Goal: Information Seeking & Learning: Check status

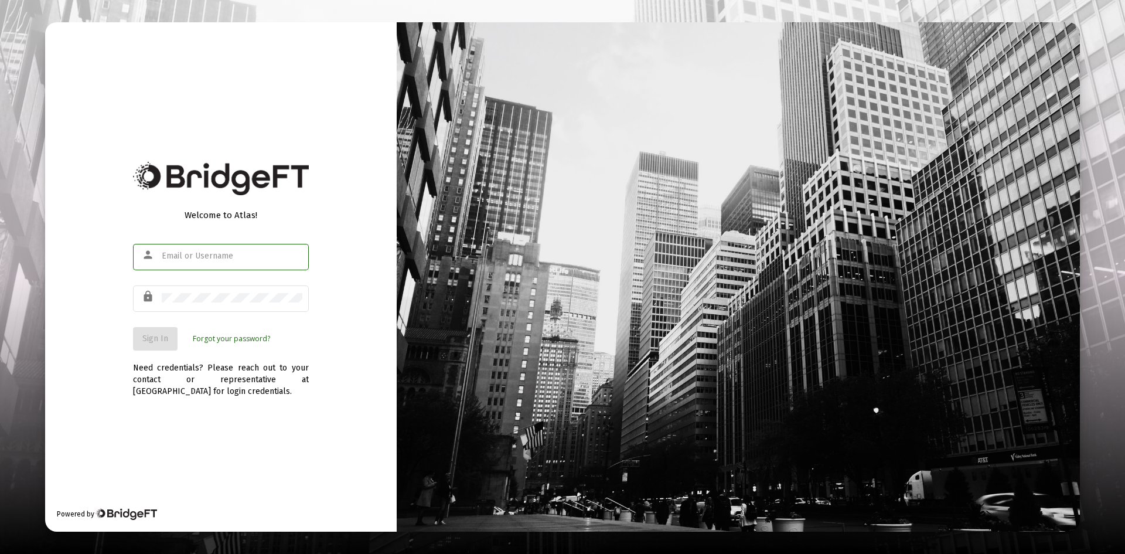
type input "[PERSON_NAME][EMAIL_ADDRESS][DOMAIN_NAME]"
click at [355, 314] on div "Welcome to Atlas! person [PERSON_NAME][EMAIL_ADDRESS][DOMAIN_NAME] lock Sign In…" at bounding box center [221, 276] width 352 height 509
click at [155, 339] on span "Sign In" at bounding box center [155, 338] width 26 height 10
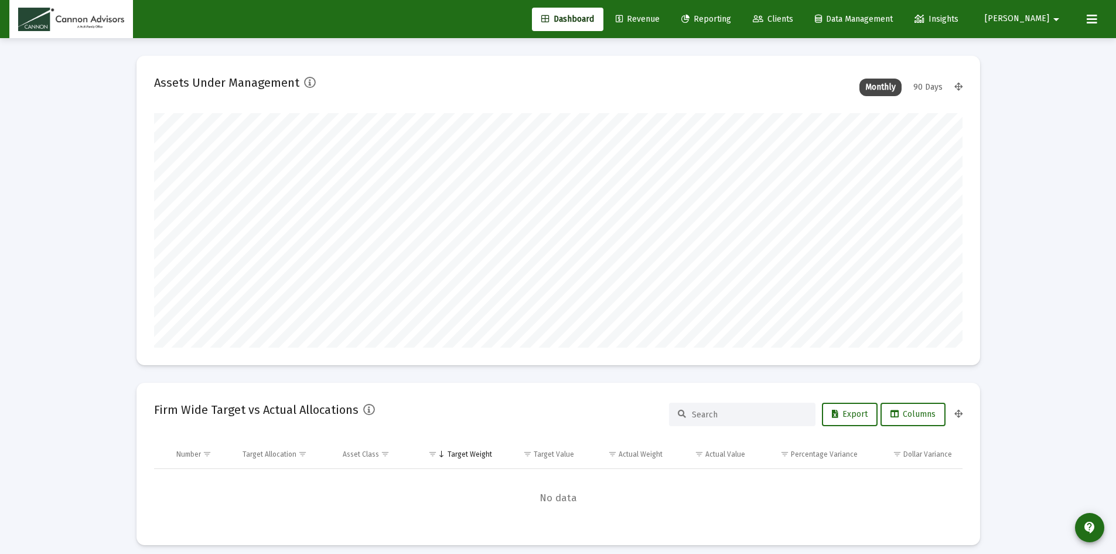
scroll to position [234, 435]
type input "[DATE]"
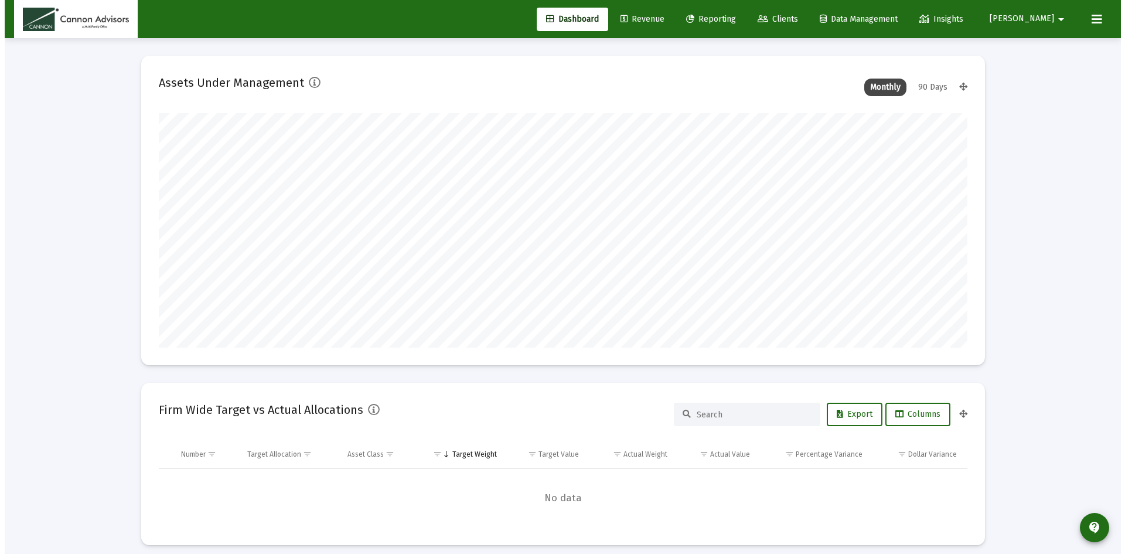
scroll to position [234, 378]
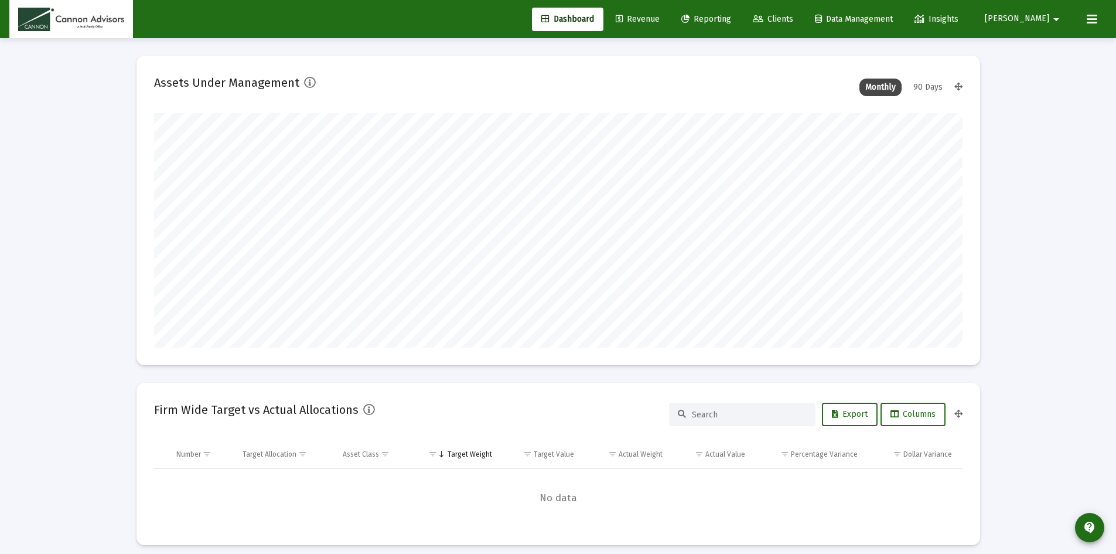
click at [731, 18] on span "Reporting" at bounding box center [707, 19] width 50 height 10
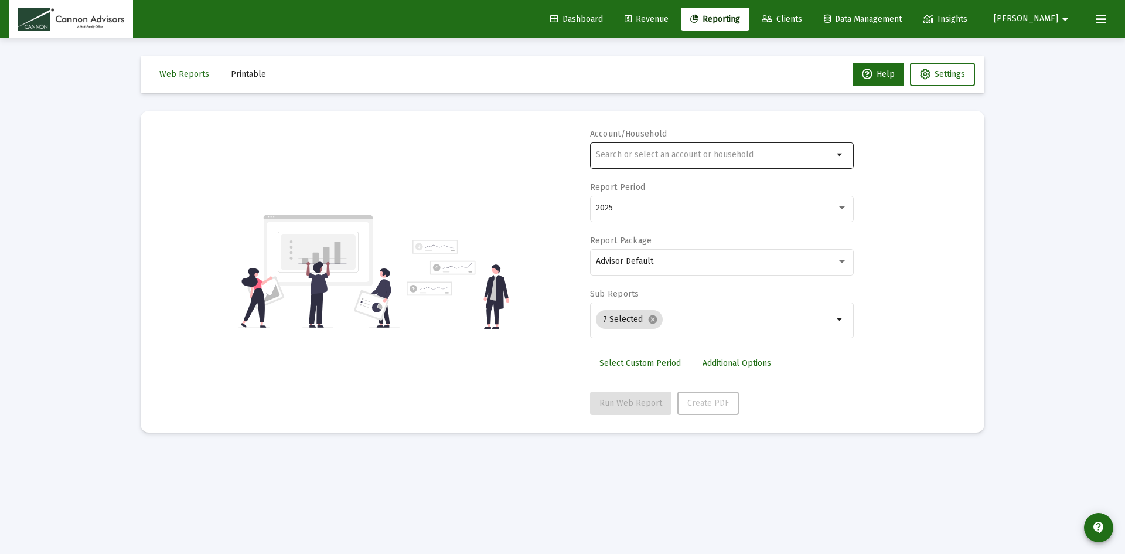
click at [693, 155] on input "text" at bounding box center [714, 154] width 237 height 9
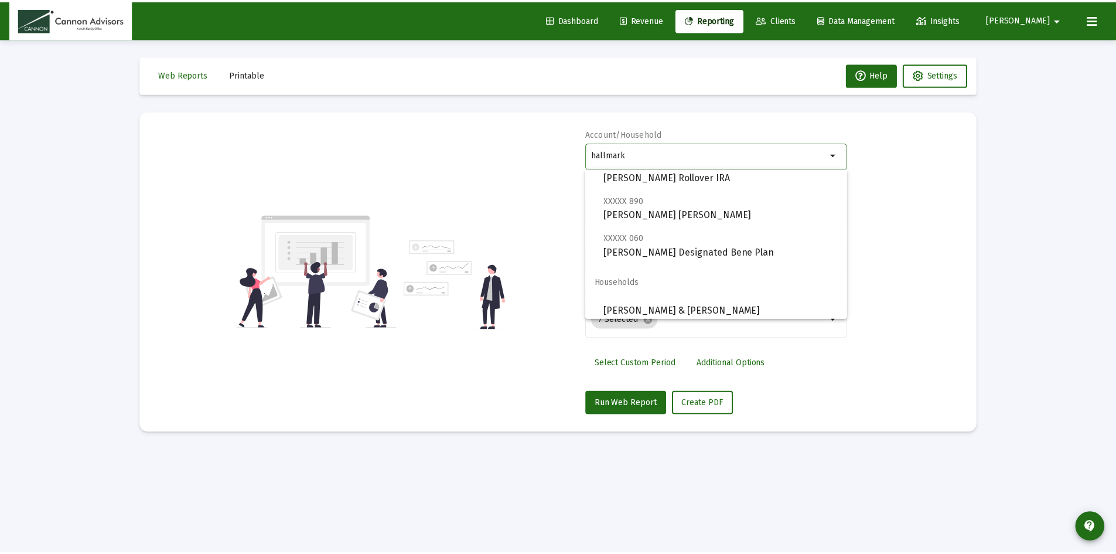
scroll to position [84, 0]
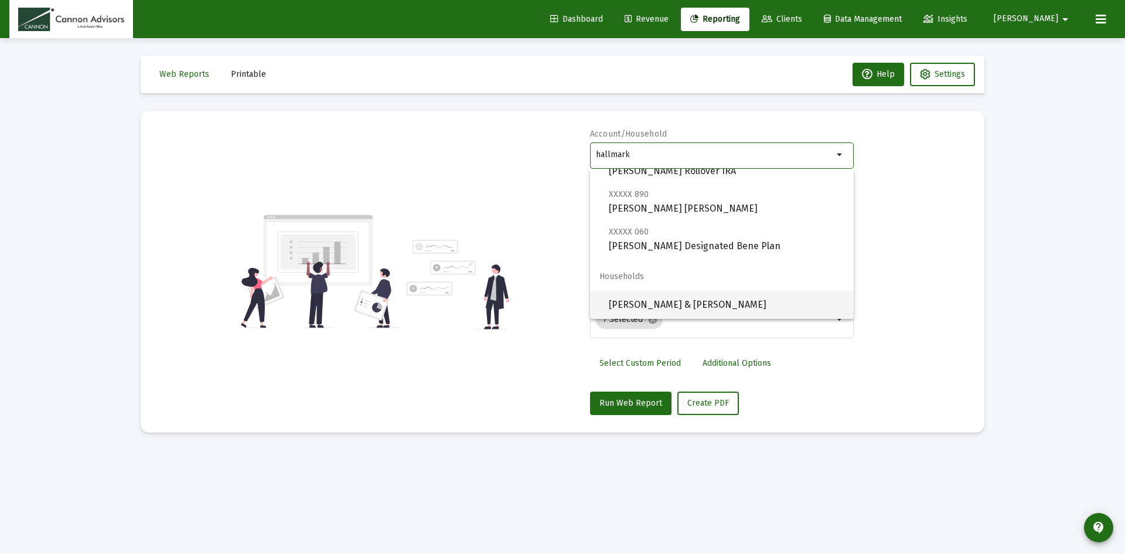
click at [693, 307] on span "[PERSON_NAME] & [PERSON_NAME]" at bounding box center [727, 305] width 236 height 28
type input "[PERSON_NAME] & [PERSON_NAME]"
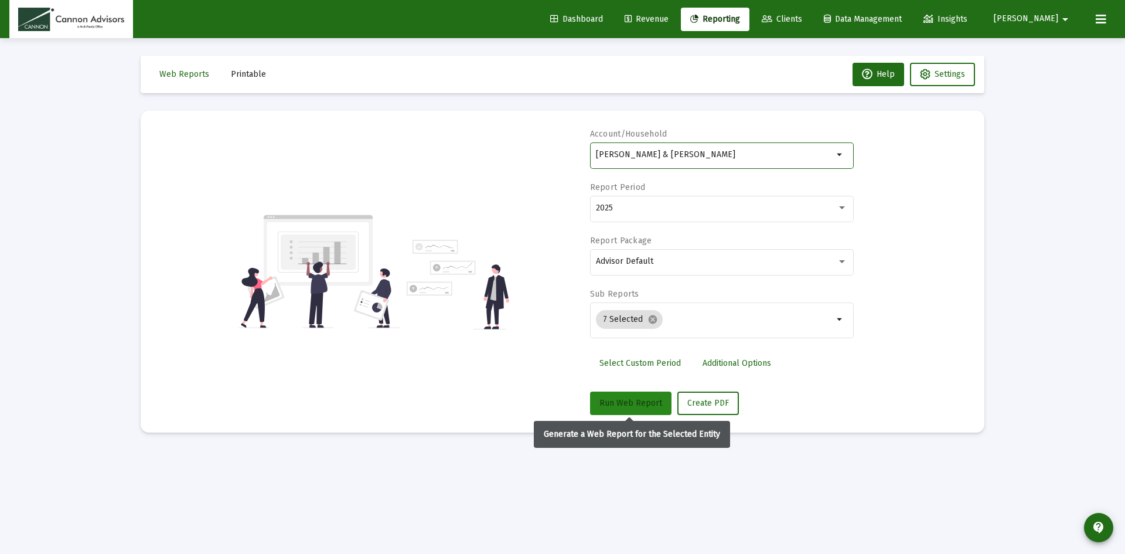
click at [638, 398] on span "Run Web Report" at bounding box center [631, 403] width 63 height 10
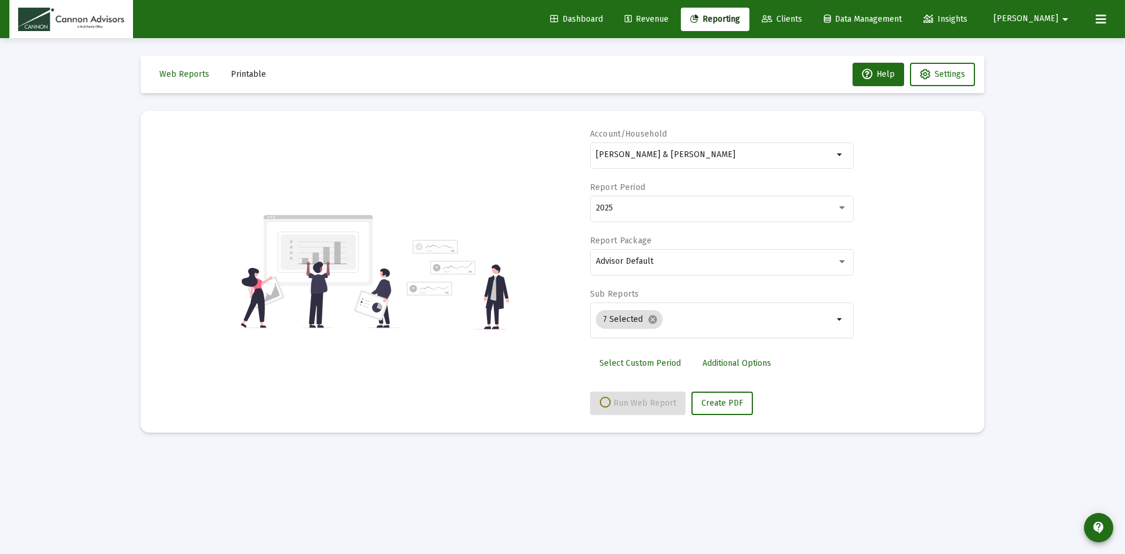
select select "View all"
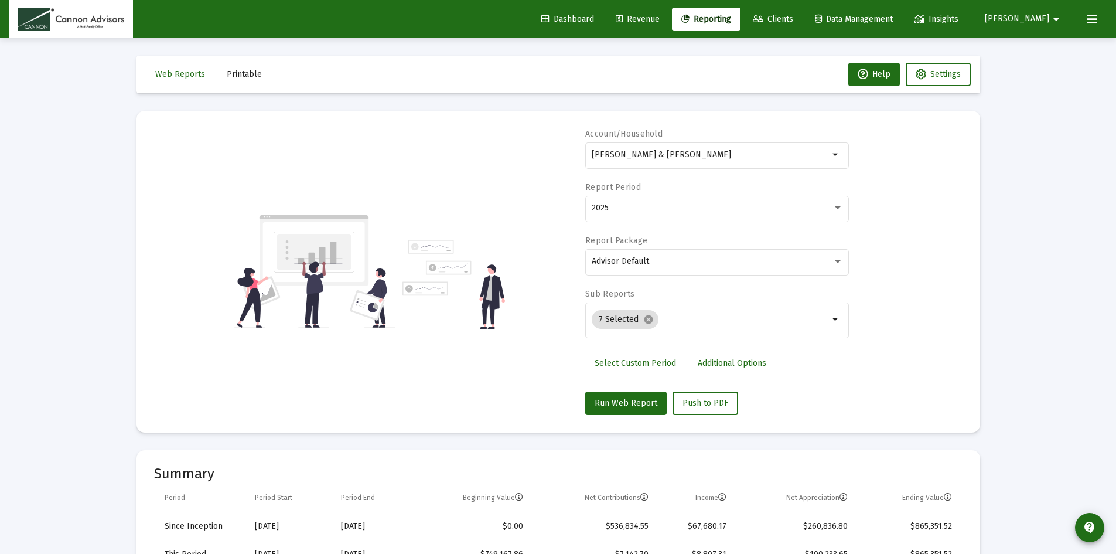
click at [904, 278] on div "Account/Household [PERSON_NAME] & [PERSON_NAME] Report Period 2025 Report Packa…" at bounding box center [558, 271] width 809 height 287
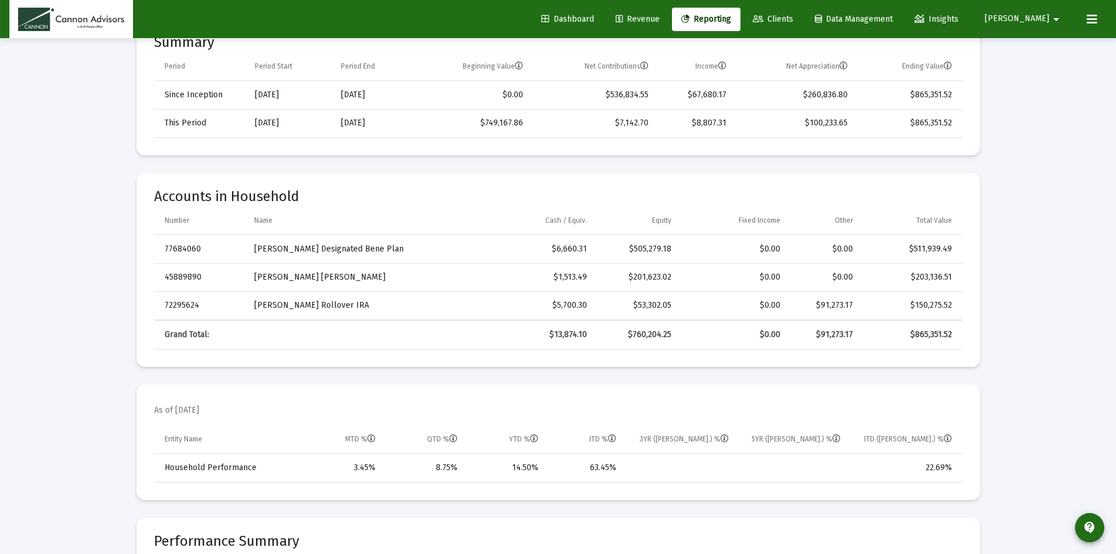
scroll to position [410, 0]
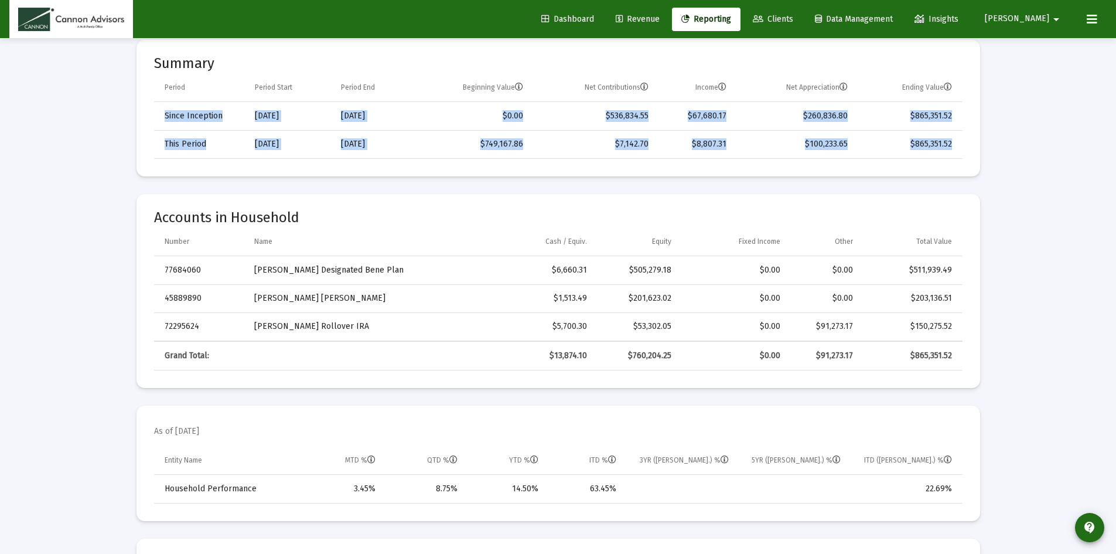
drag, startPoint x: 954, startPoint y: 147, endPoint x: 146, endPoint y: 152, distance: 808.2
click at [146, 152] on mat-card "Summary Period Period Start Period End Beginning Value Net Contributions Income…" at bounding box center [559, 108] width 844 height 137
click at [162, 153] on td "This Period" at bounding box center [200, 144] width 93 height 28
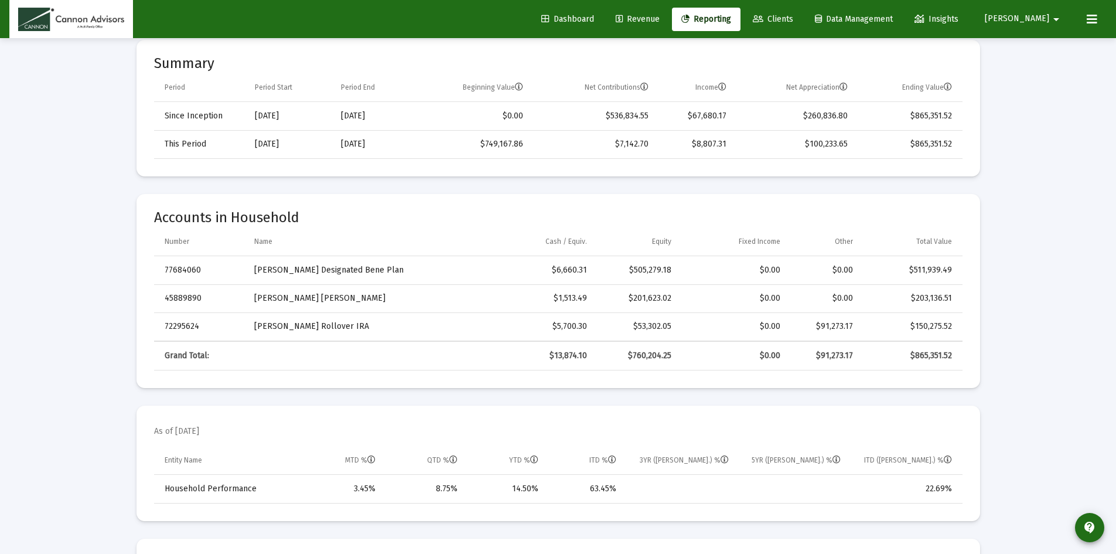
click at [497, 217] on mat-card-title "Accounts in Household" at bounding box center [558, 218] width 809 height 12
drag, startPoint x: 88, startPoint y: 241, endPoint x: 86, endPoint y: 249, distance: 8.2
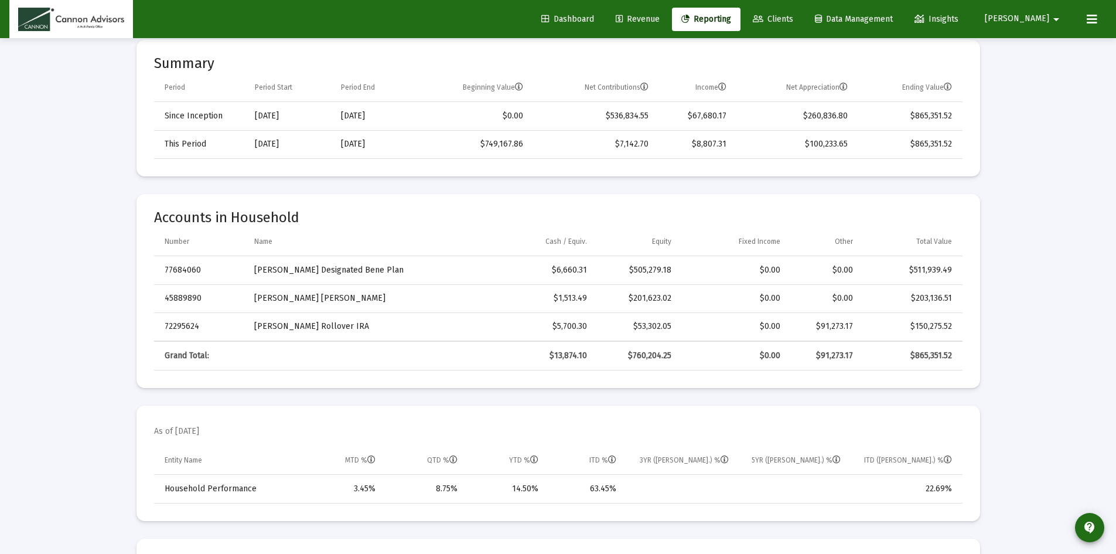
click at [547, 420] on mat-card "As of [DATE] Entity Name MTD % QTD % YTD % ITD % 3YR ([PERSON_NAME].) % 5YR ([P…" at bounding box center [559, 463] width 844 height 115
drag, startPoint x: 1035, startPoint y: 205, endPoint x: 1028, endPoint y: 197, distance: 10.4
